Goal: Task Accomplishment & Management: Manage account settings

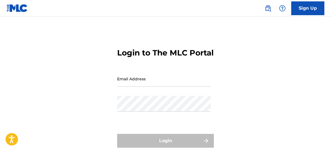
click at [153, 87] on input "Email Address" at bounding box center [163, 79] width 93 height 16
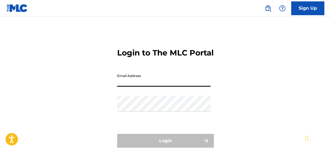
type input "[EMAIL_ADDRESS][DOMAIN_NAME]"
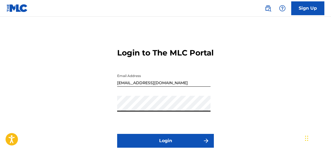
click at [162, 146] on button "Login" at bounding box center [165, 141] width 97 height 14
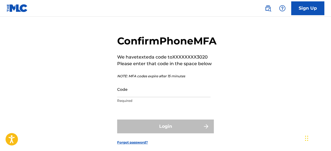
scroll to position [19, 0]
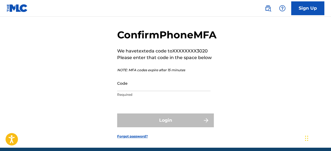
click at [133, 91] on input "Code" at bounding box center [163, 83] width 93 height 16
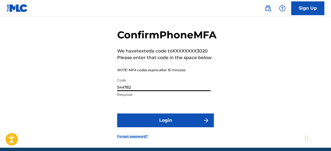
type input "544782"
click at [169, 127] on button "Login" at bounding box center [165, 121] width 97 height 14
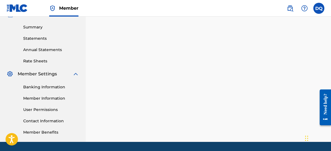
scroll to position [181, 0]
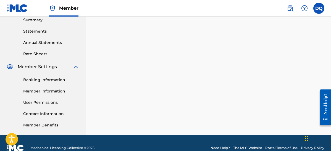
click at [47, 82] on link "Banking Information" at bounding box center [51, 80] width 56 height 6
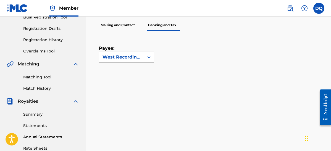
scroll to position [78, 0]
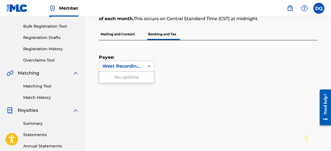
click at [149, 66] on icon at bounding box center [149, 67] width 6 height 6
click at [138, 65] on div "West Recording Co" at bounding box center [121, 66] width 38 height 7
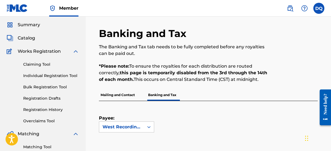
scroll to position [0, 0]
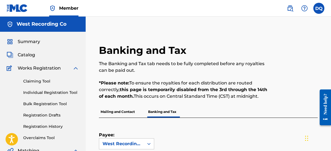
drag, startPoint x: 98, startPoint y: 64, endPoint x: 140, endPoint y: 74, distance: 42.8
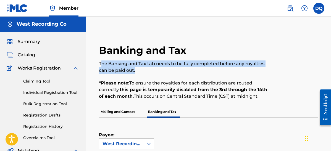
click at [140, 72] on p "The Banking and Tax tab needs to be fully completed before any royalties can be…" at bounding box center [183, 67] width 169 height 13
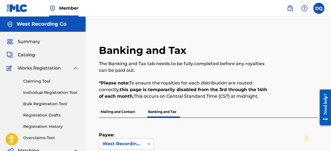
click at [31, 55] on span "Catalog" at bounding box center [26, 55] width 17 height 7
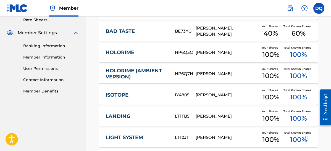
scroll to position [288, 0]
